Goal: Task Accomplishment & Management: Manage account settings

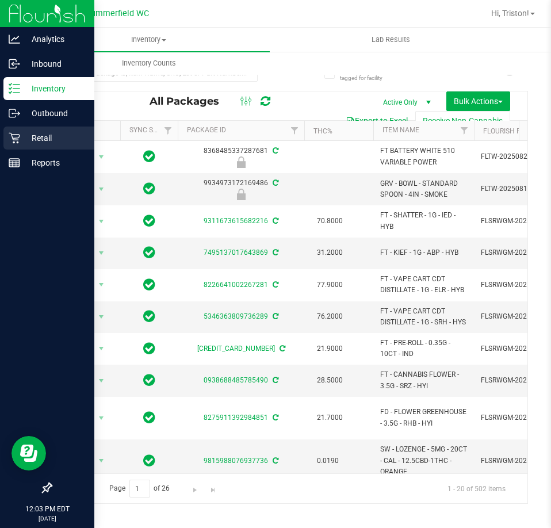
click at [29, 137] on p "Retail" at bounding box center [54, 138] width 69 height 14
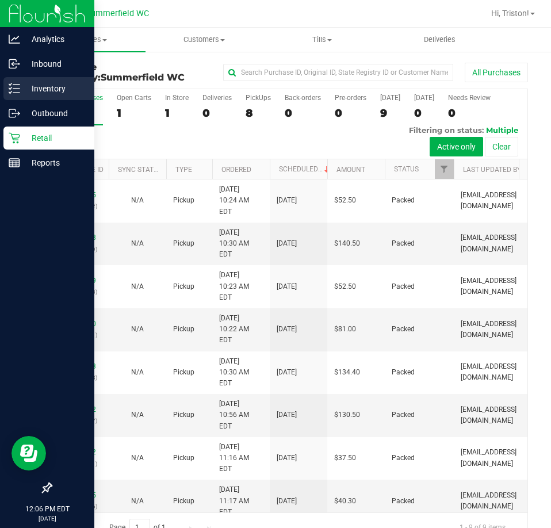
click at [9, 100] on link "Inventory" at bounding box center [47, 89] width 94 height 25
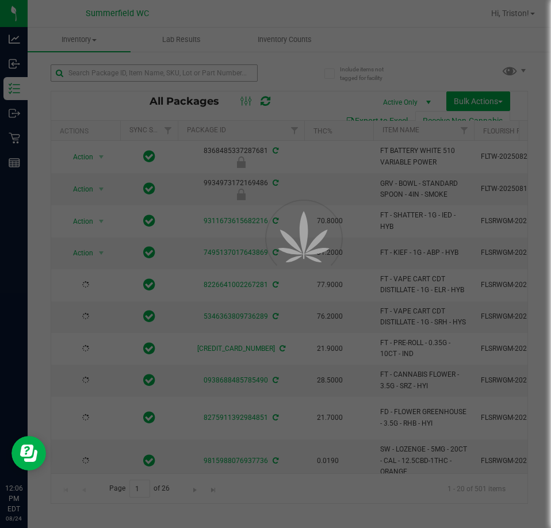
type input "[DATE]"
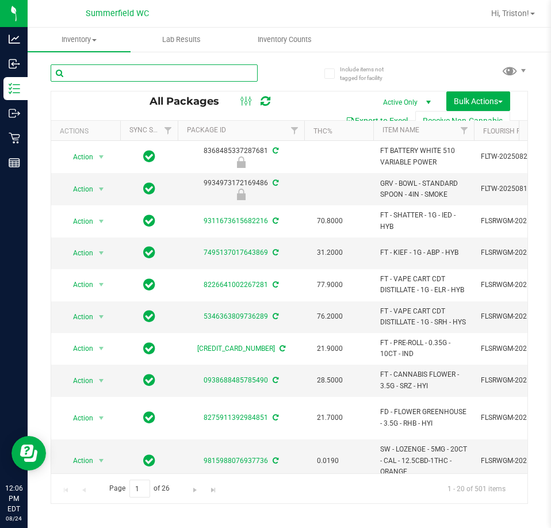
click at [147, 73] on input "text" at bounding box center [154, 72] width 207 height 17
type input "lmz"
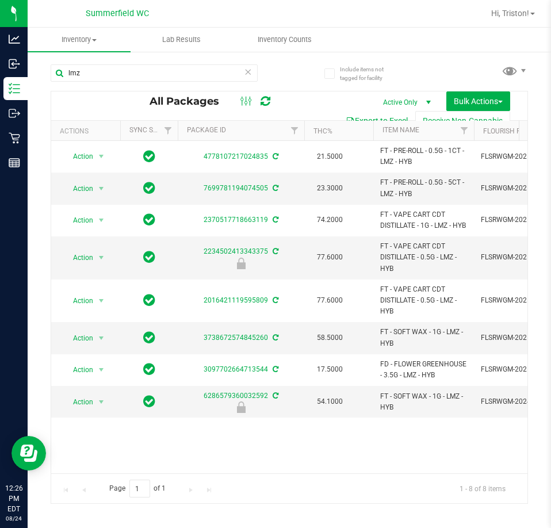
click at [247, 75] on icon at bounding box center [248, 71] width 8 height 14
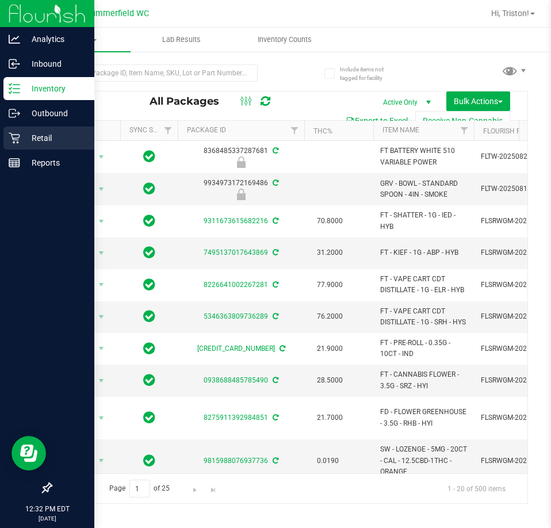
click at [19, 133] on icon at bounding box center [14, 137] width 11 height 11
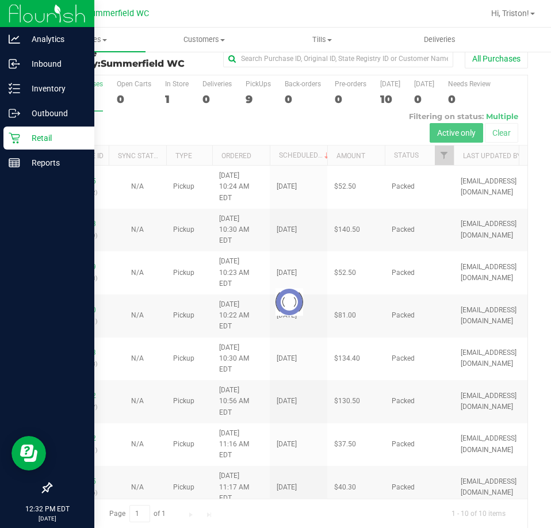
scroll to position [26, 0]
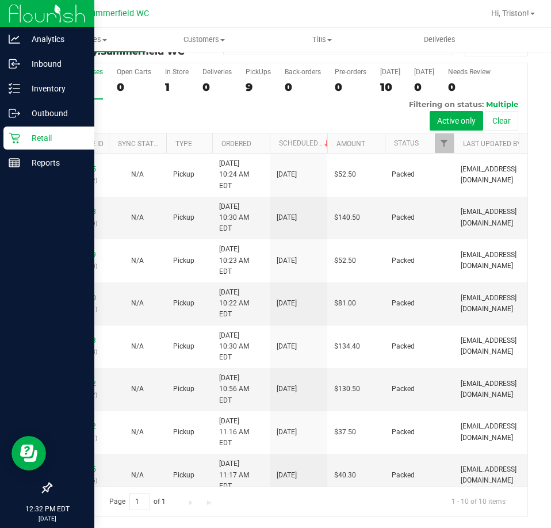
click at [93, 508] on link "11838923" at bounding box center [80, 512] width 32 height 8
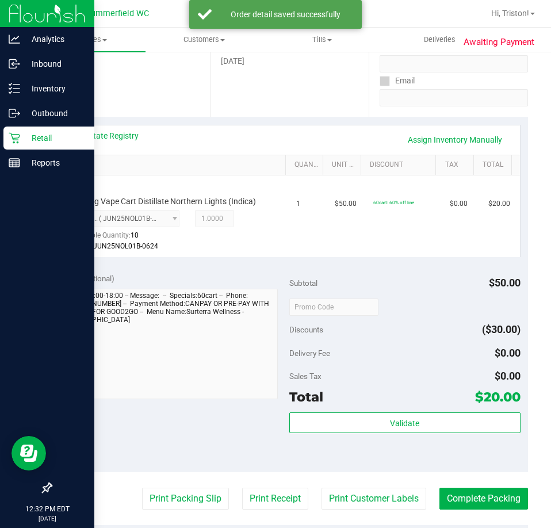
scroll to position [198, 0]
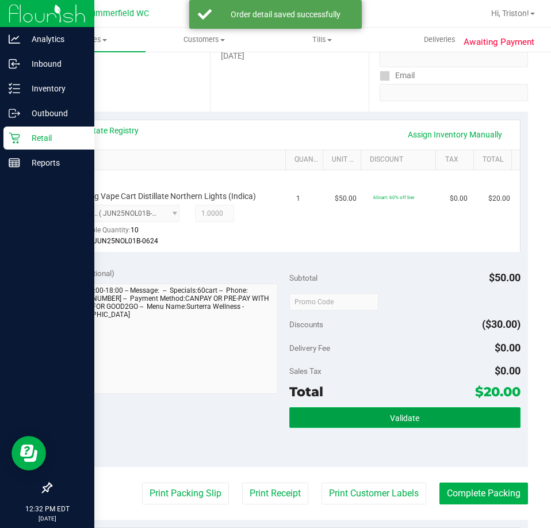
click at [384, 412] on button "Validate" at bounding box center [404, 417] width 231 height 21
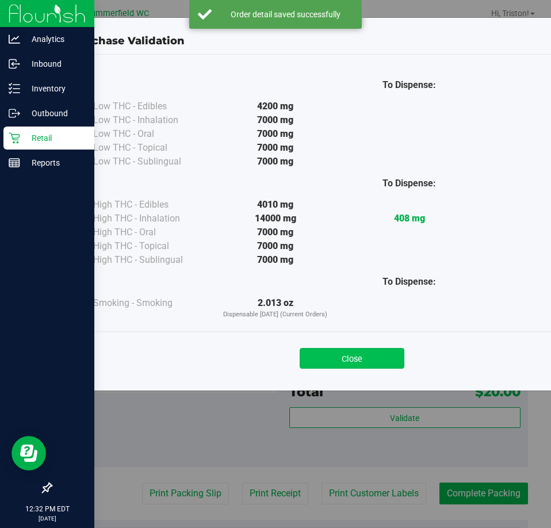
click at [370, 366] on button "Close" at bounding box center [351, 358] width 105 height 21
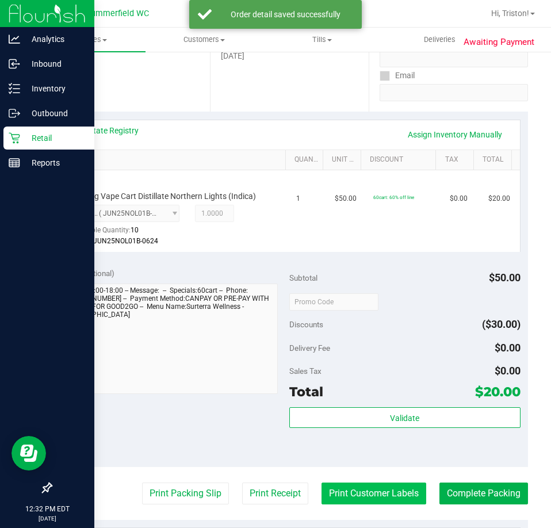
click at [379, 489] on button "Print Customer Labels" at bounding box center [373, 493] width 105 height 22
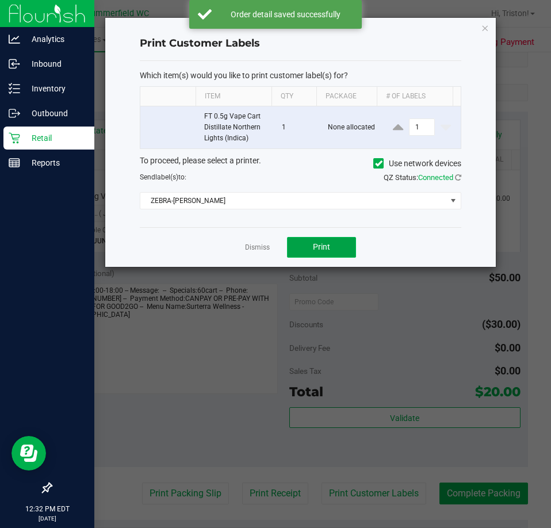
click at [318, 250] on span "Print" at bounding box center [321, 246] width 17 height 9
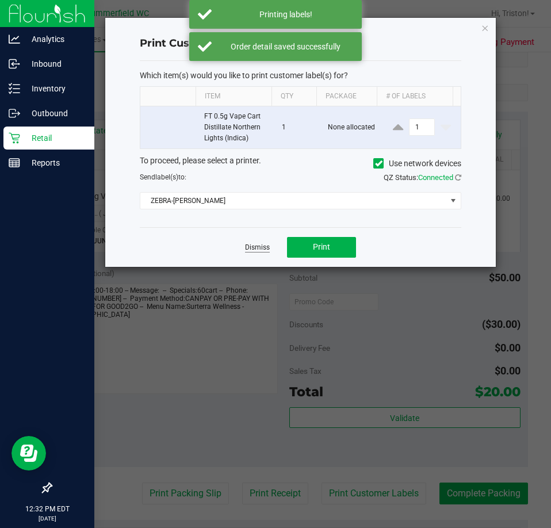
click at [250, 250] on link "Dismiss" at bounding box center [257, 248] width 25 height 10
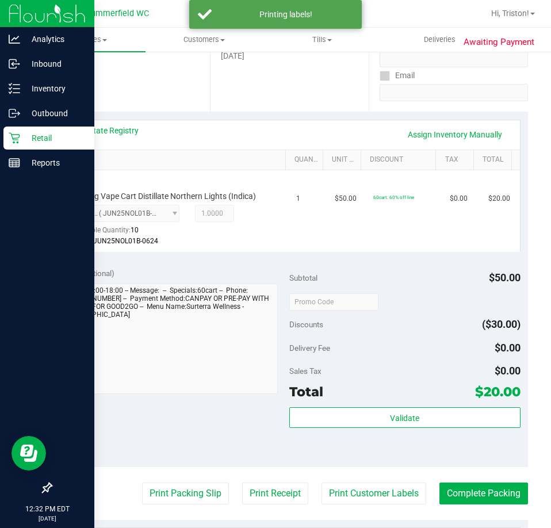
click at [181, 509] on purchase-details "Back Edit Purchase Cancel Purchase View Profile # 11838923 BioTrack ID: - Submi…" at bounding box center [289, 315] width 477 height 902
click at [185, 499] on button "Print Packing Slip" at bounding box center [185, 493] width 87 height 22
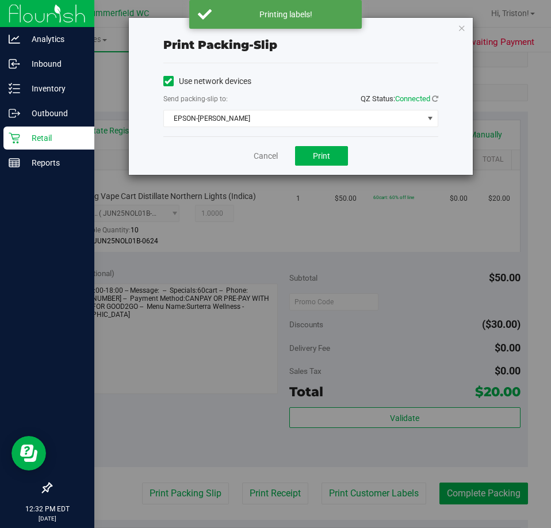
click at [312, 145] on div "Cancel Print" at bounding box center [300, 155] width 275 height 39
click at [324, 152] on span "Print" at bounding box center [321, 155] width 17 height 9
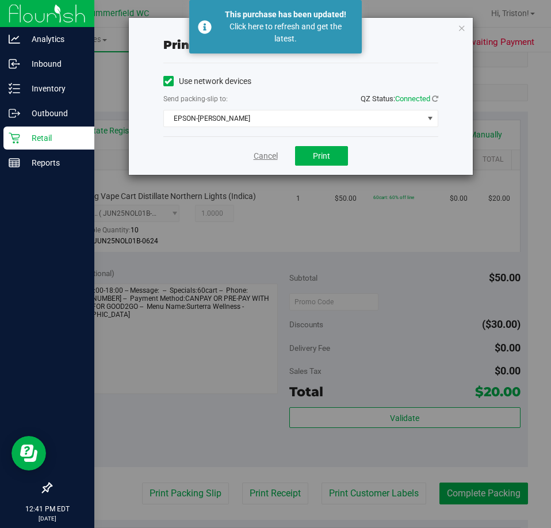
click at [260, 156] on link "Cancel" at bounding box center [265, 156] width 24 height 12
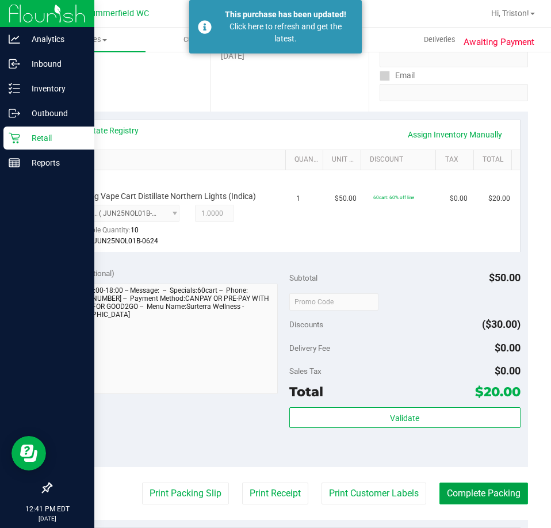
click at [481, 486] on button "Complete Packing" at bounding box center [483, 493] width 89 height 22
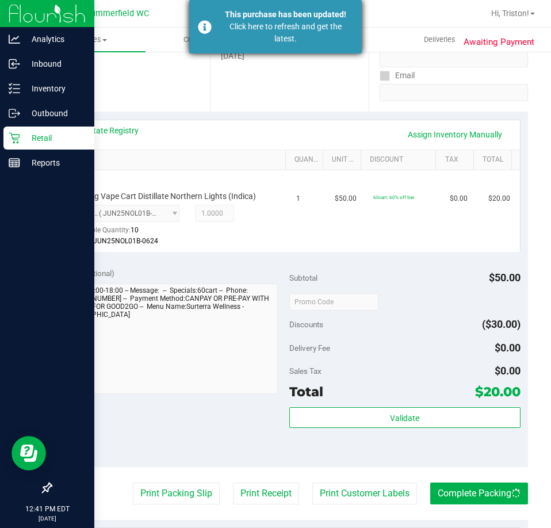
click at [276, 45] on div "This purchase has been updated! Click here to refresh and get the latest." at bounding box center [275, 26] width 172 height 53
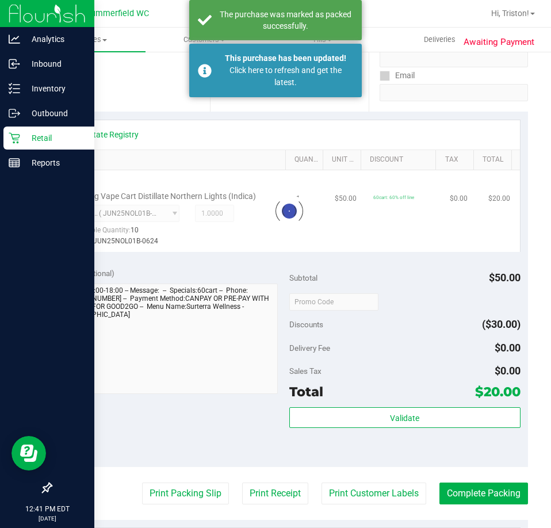
click at [28, 128] on div "Awaiting Payment Back Edit Purchase Send Back to Created Cancel Purchase View P…" at bounding box center [289, 320] width 523 height 936
